Goal: Check status: Check status

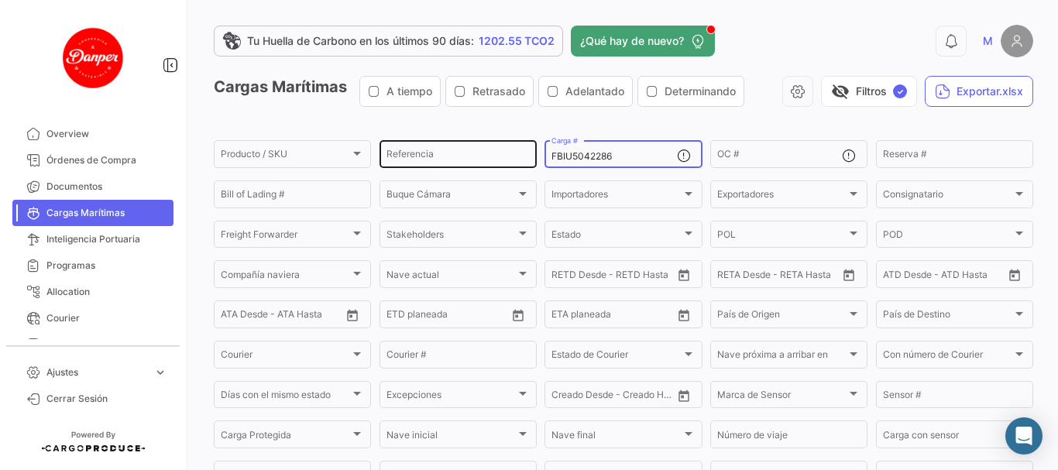
drag, startPoint x: 621, startPoint y: 155, endPoint x: 480, endPoint y: 155, distance: 141.0
click at [0, 0] on div "Producto / SKU Producto / SKU Referencia FBIU5042286 Carga # OC # Reserva # Bil…" at bounding box center [0, 0] width 0 height 0
paste input "FBIU5514931"
type input "FBIU5514931"
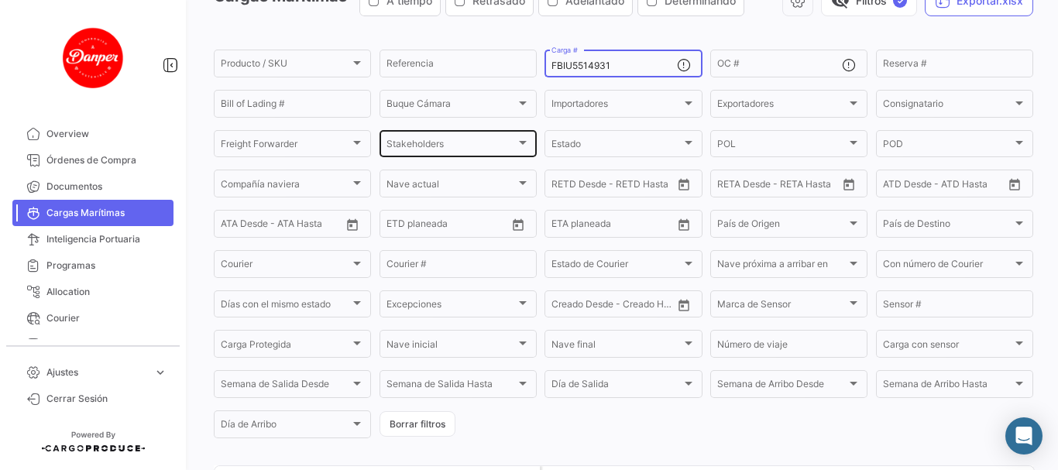
scroll to position [232, 0]
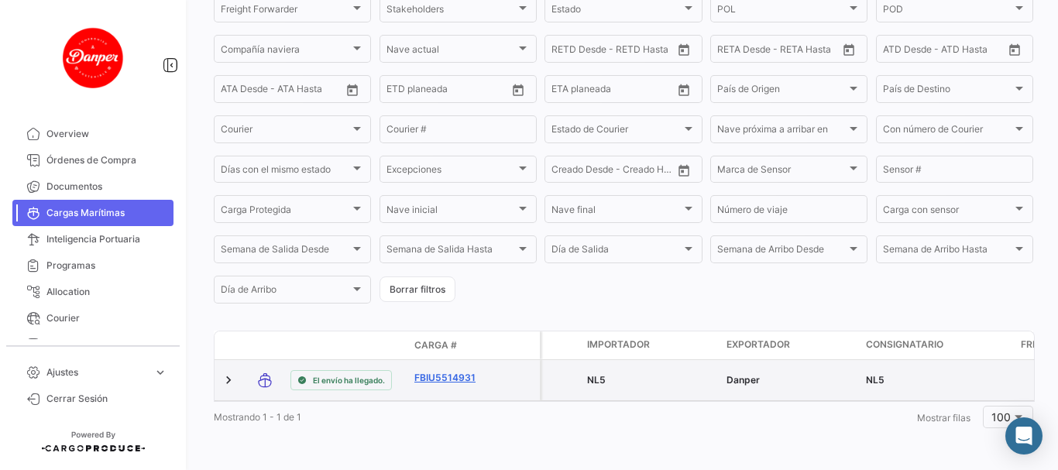
click at [452, 371] on link "FBIU5514931" at bounding box center [455, 378] width 81 height 14
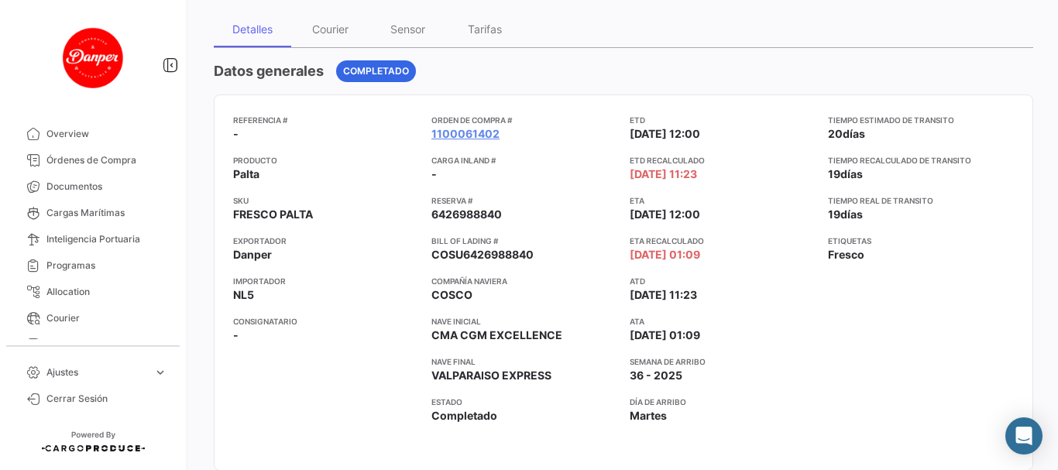
scroll to position [155, 0]
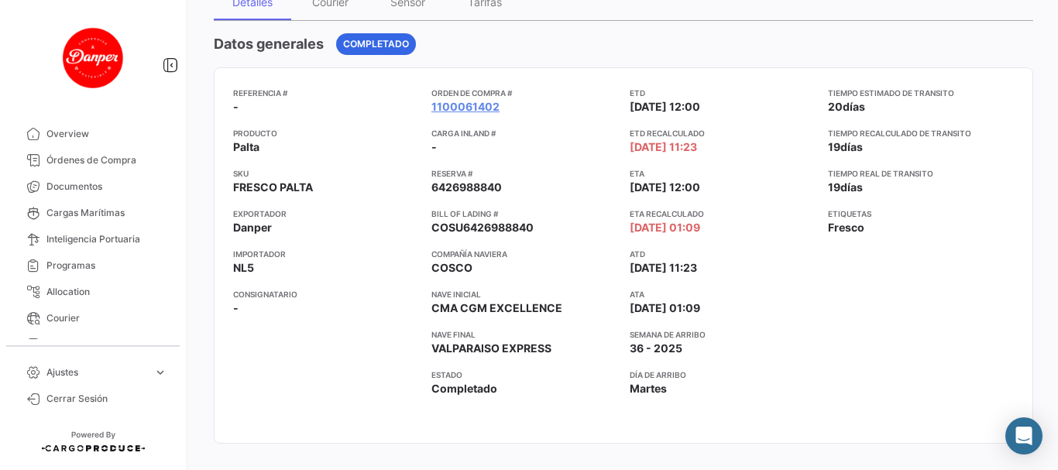
click at [446, 264] on span "COSCO" at bounding box center [452, 267] width 41 height 15
copy span "COSCO"
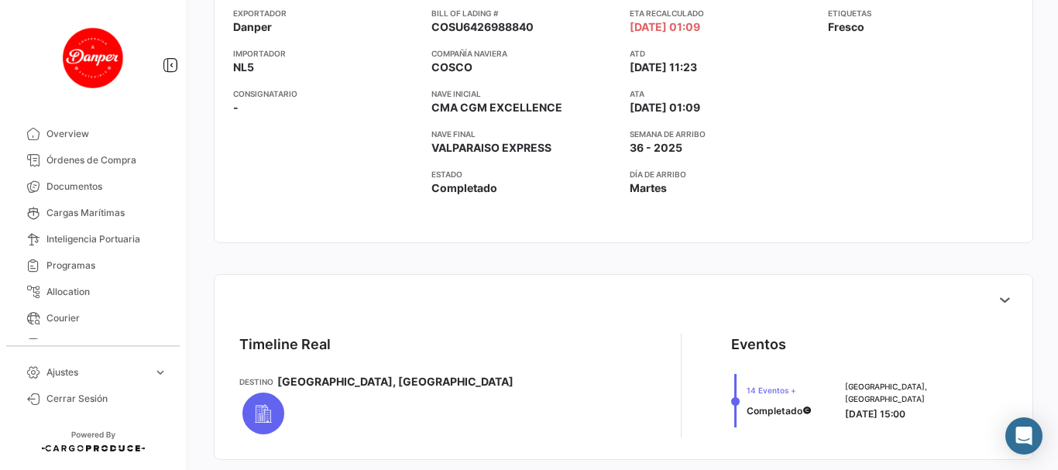
scroll to position [132, 0]
